Goal: Task Accomplishment & Management: Manage account settings

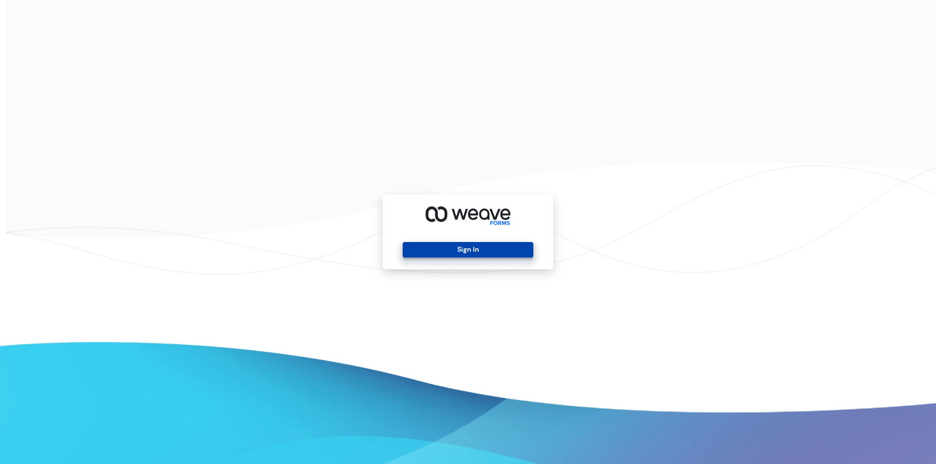
click at [436, 248] on button "Sign In" at bounding box center [467, 250] width 130 height 16
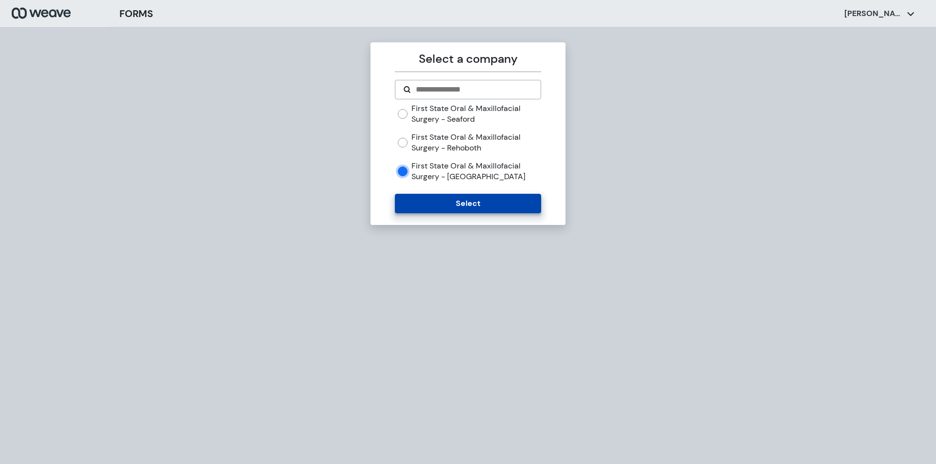
click at [452, 200] on button "Select" at bounding box center [468, 203] width 146 height 19
